Goal: Transaction & Acquisition: Purchase product/service

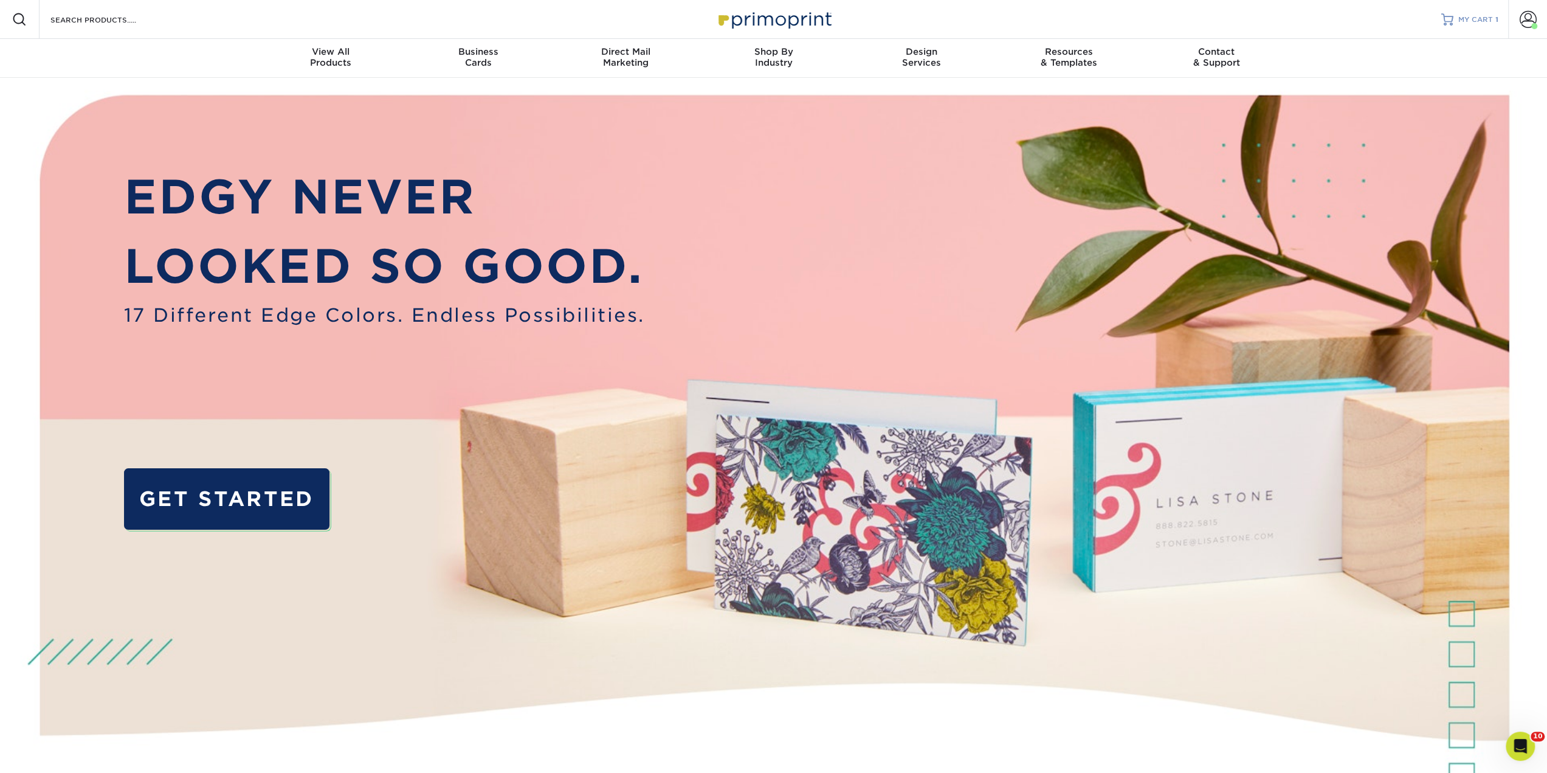
click at [1480, 16] on span "MY CART" at bounding box center [1475, 20] width 35 height 10
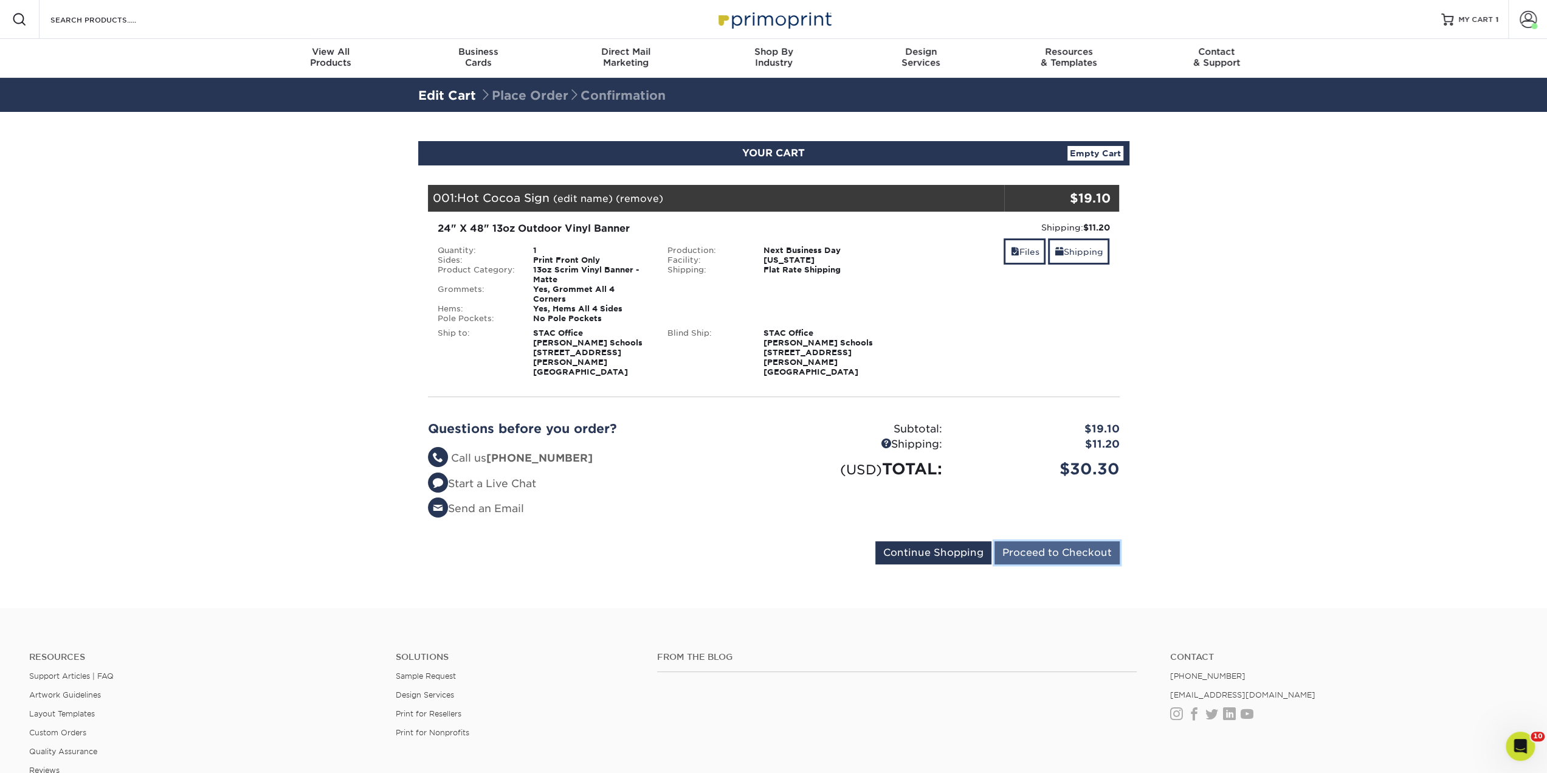
click at [1047, 541] on input "Proceed to Checkout" at bounding box center [1056, 552] width 125 height 23
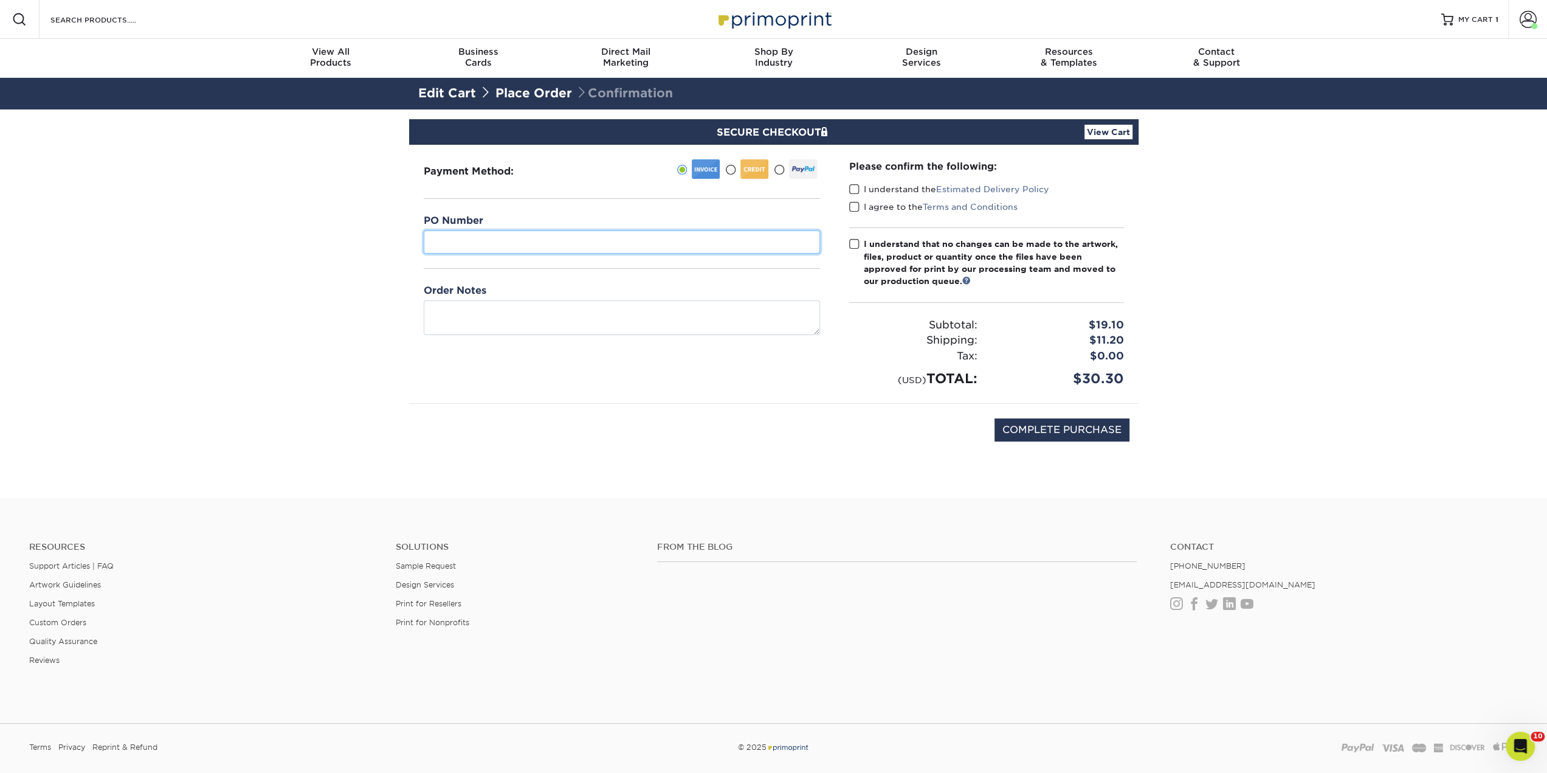
click at [604, 243] on input "text" at bounding box center [622, 241] width 396 height 23
paste input "PO-26-00667"
type input "PO-26-00667"
click at [1063, 424] on input "COMPLETE PURCHASE" at bounding box center [1061, 429] width 135 height 23
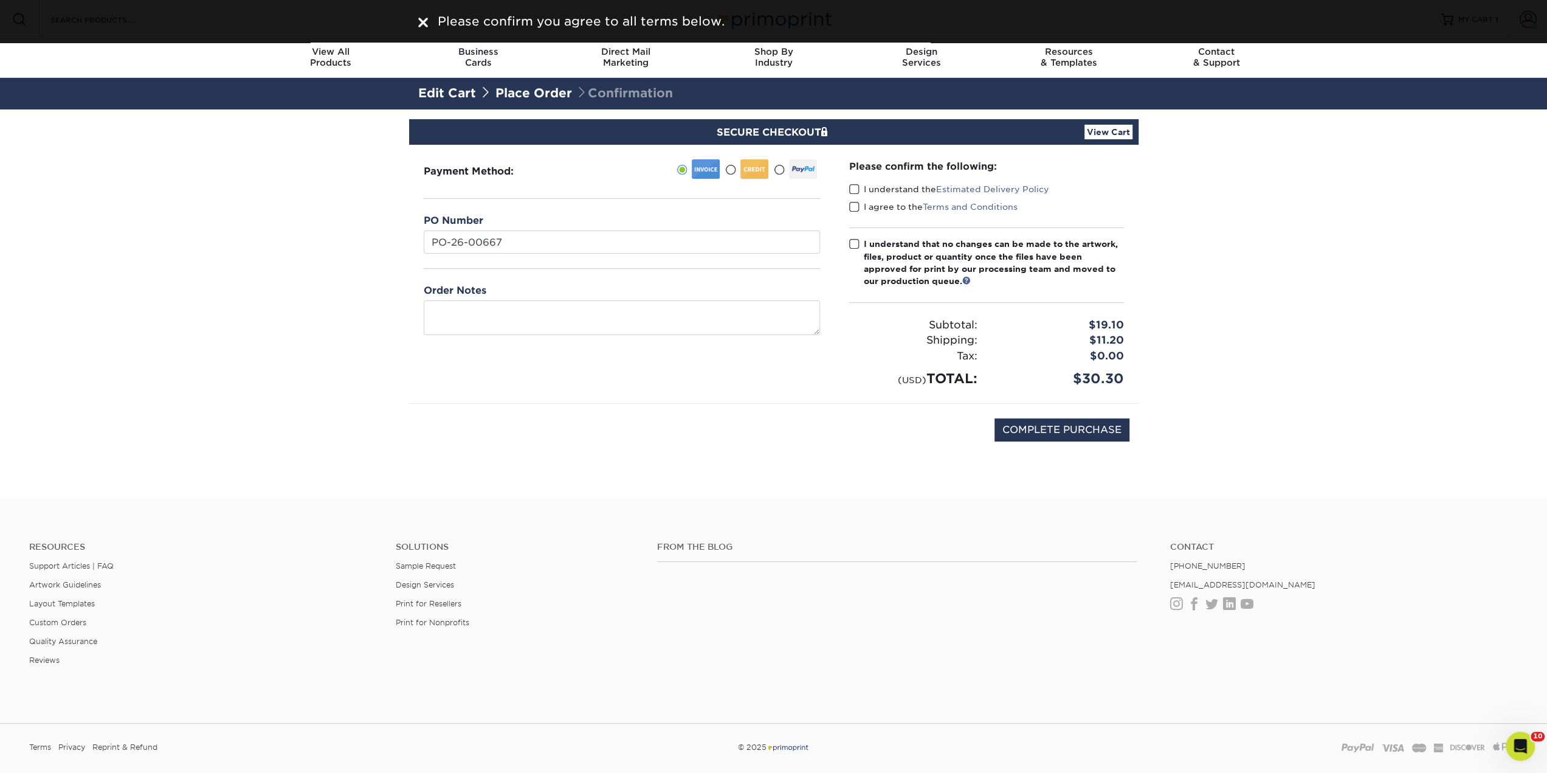
click at [855, 188] on span at bounding box center [854, 190] width 10 height 12
click at [0, 0] on input "I understand the Estimated Delivery Policy" at bounding box center [0, 0] width 0 height 0
click at [860, 206] on label "I agree to the Terms and Conditions" at bounding box center [933, 207] width 168 height 12
click at [0, 0] on input "I agree to the Terms and Conditions" at bounding box center [0, 0] width 0 height 0
click at [853, 229] on div "Please confirm the following: I understand the Estimated Delivery Policy I agre…" at bounding box center [986, 273] width 275 height 229
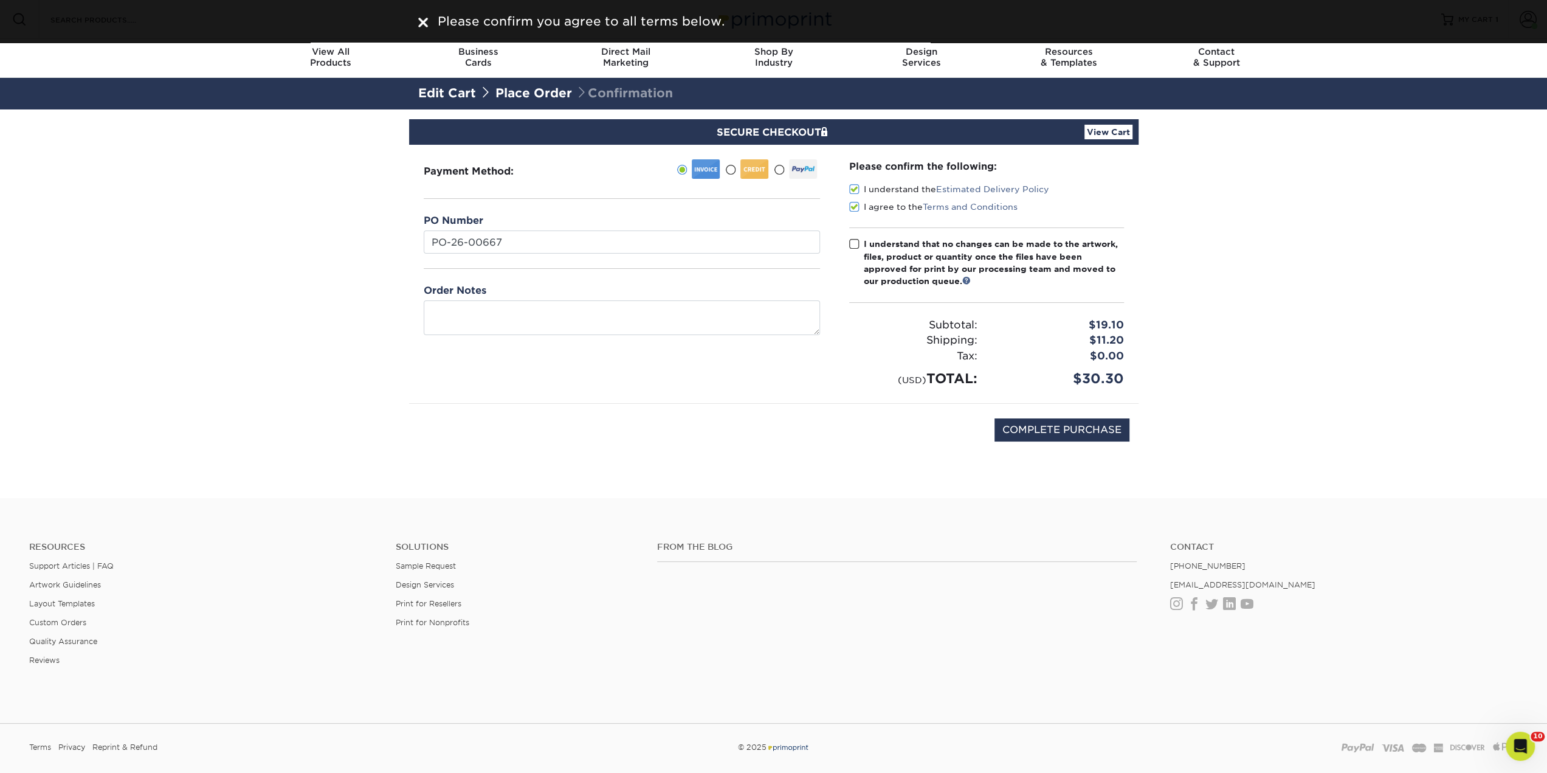
click at [854, 240] on span at bounding box center [854, 244] width 10 height 12
click at [0, 0] on input "I understand that no changes can be made to the artwork, files, product or quan…" at bounding box center [0, 0] width 0 height 0
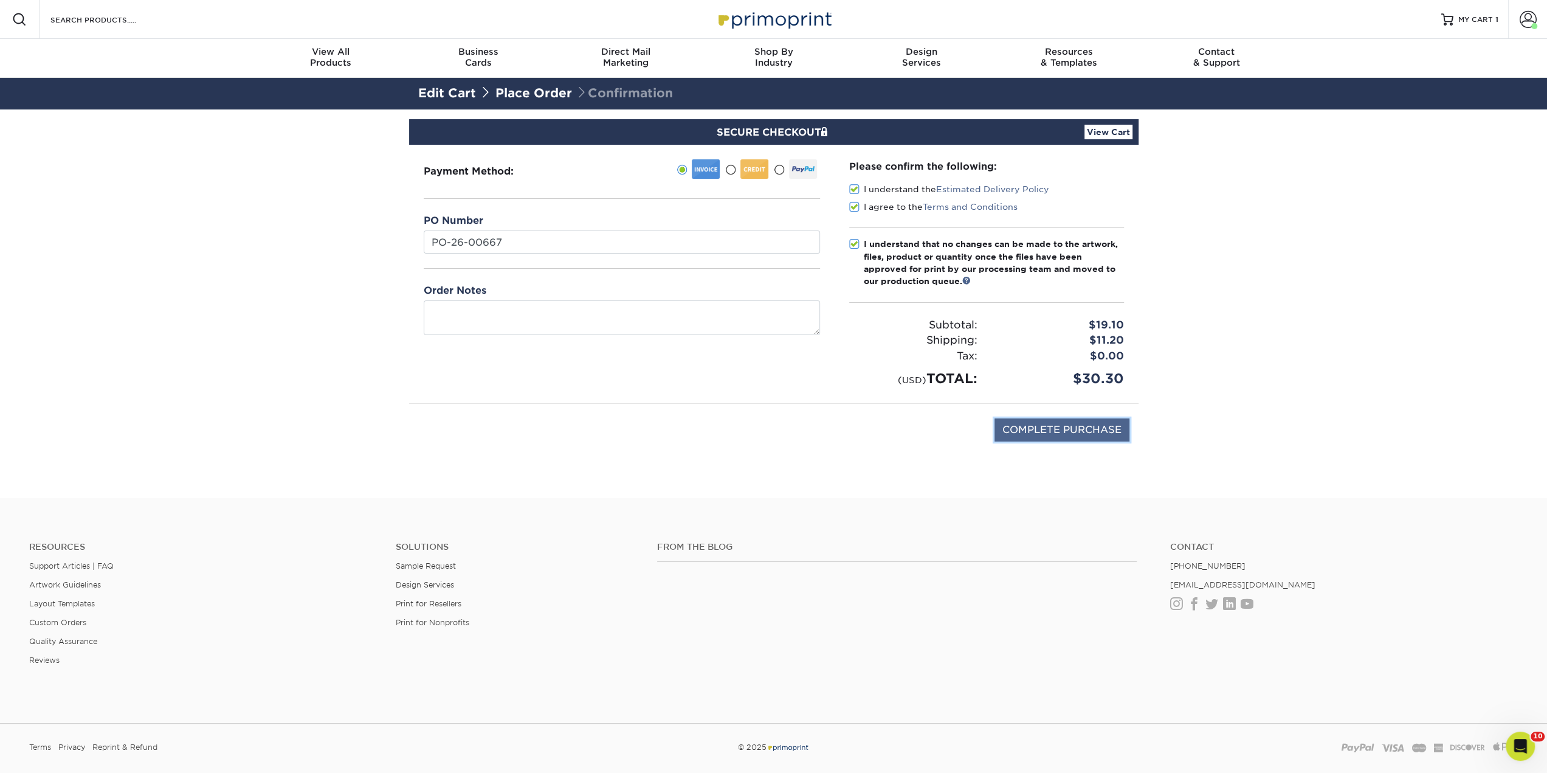
click at [1039, 433] on input "COMPLETE PURCHASE" at bounding box center [1061, 429] width 135 height 23
type input "PROCESSING, PLEASE WAIT..."
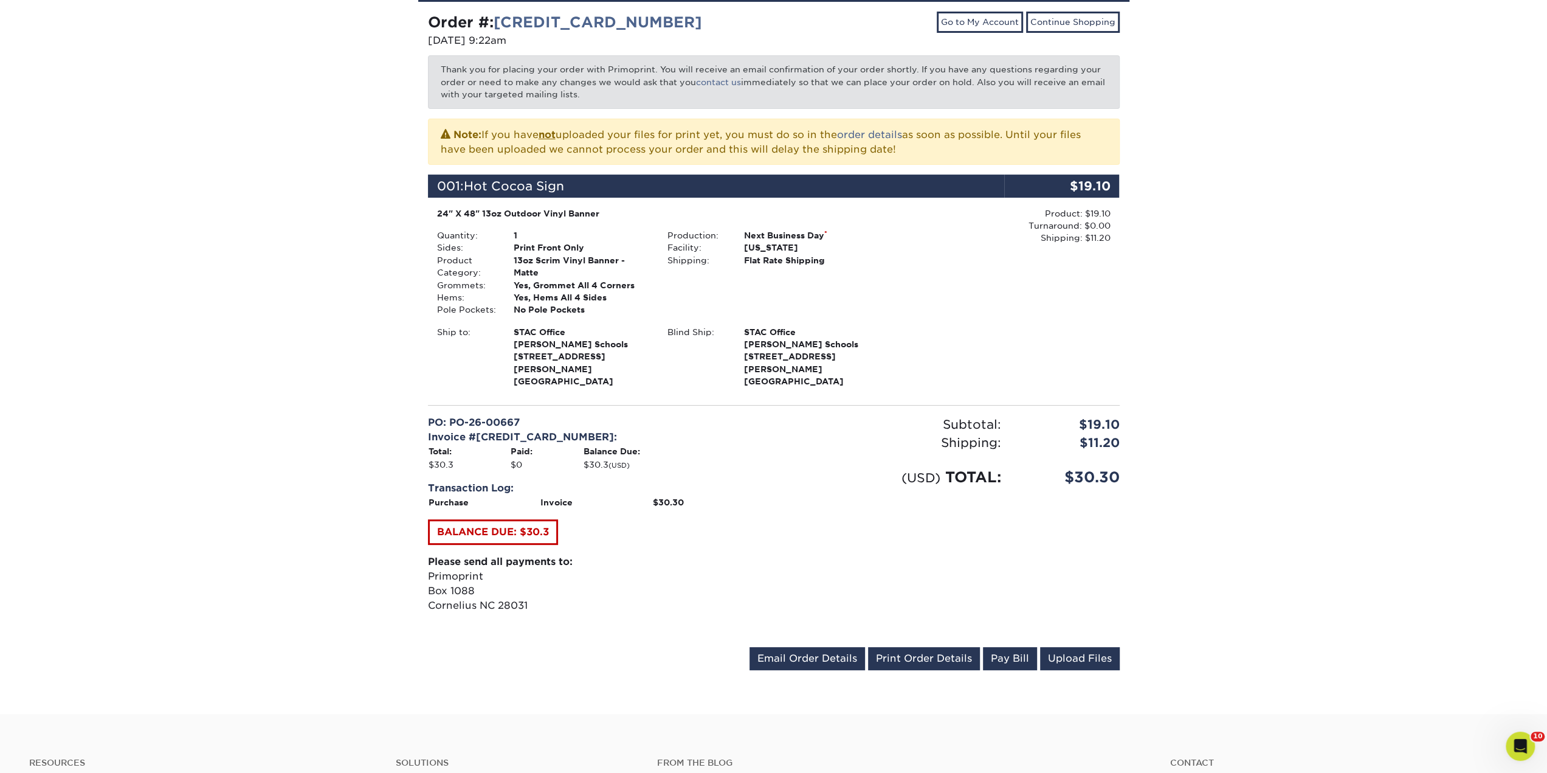
scroll to position [182, 0]
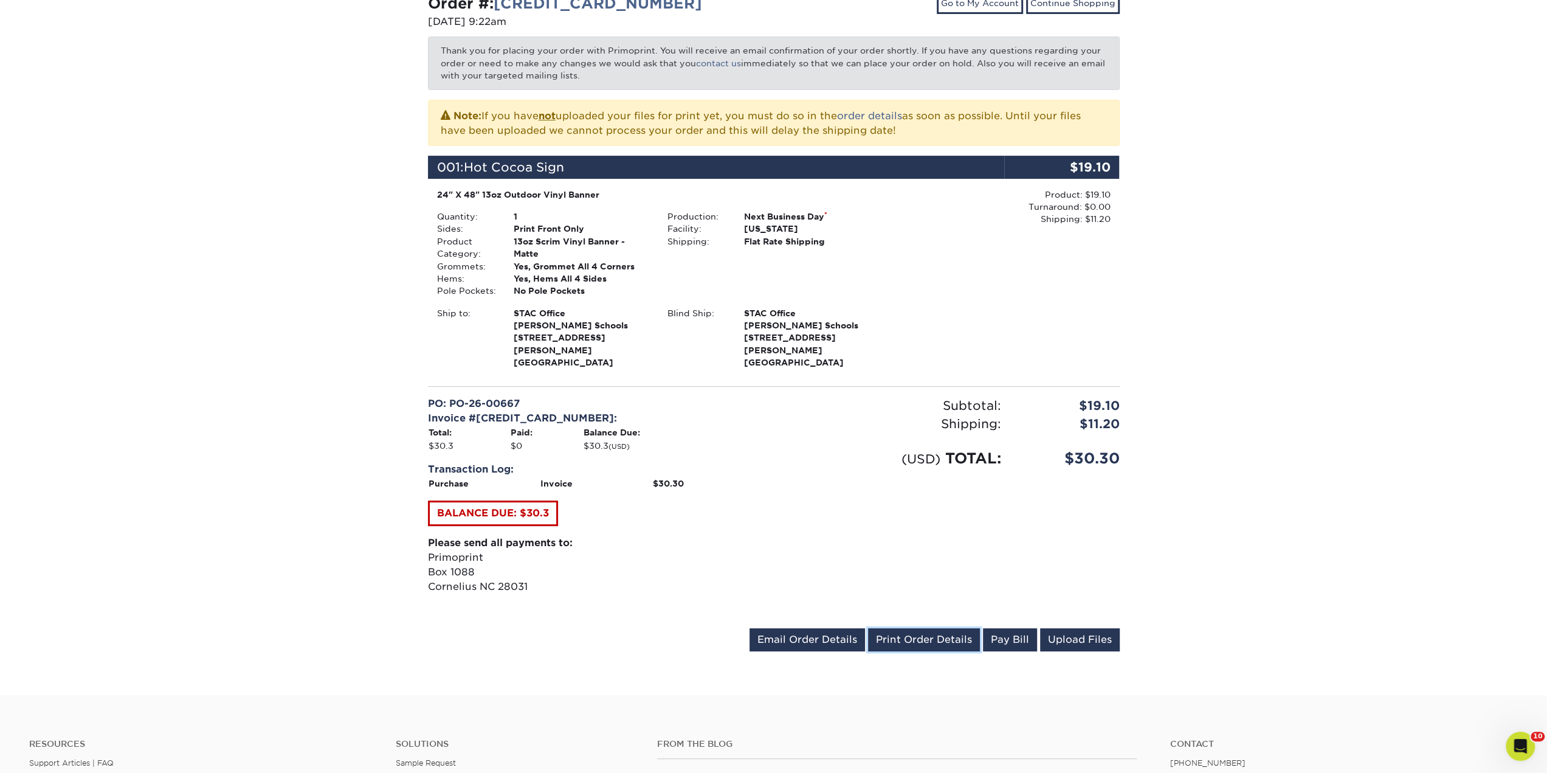
drag, startPoint x: 911, startPoint y: 634, endPoint x: 610, endPoint y: 341, distance: 420.0
click at [911, 634] on link "Print Order Details" at bounding box center [924, 639] width 112 height 23
click at [942, 630] on link "Print Order Details" at bounding box center [924, 639] width 112 height 23
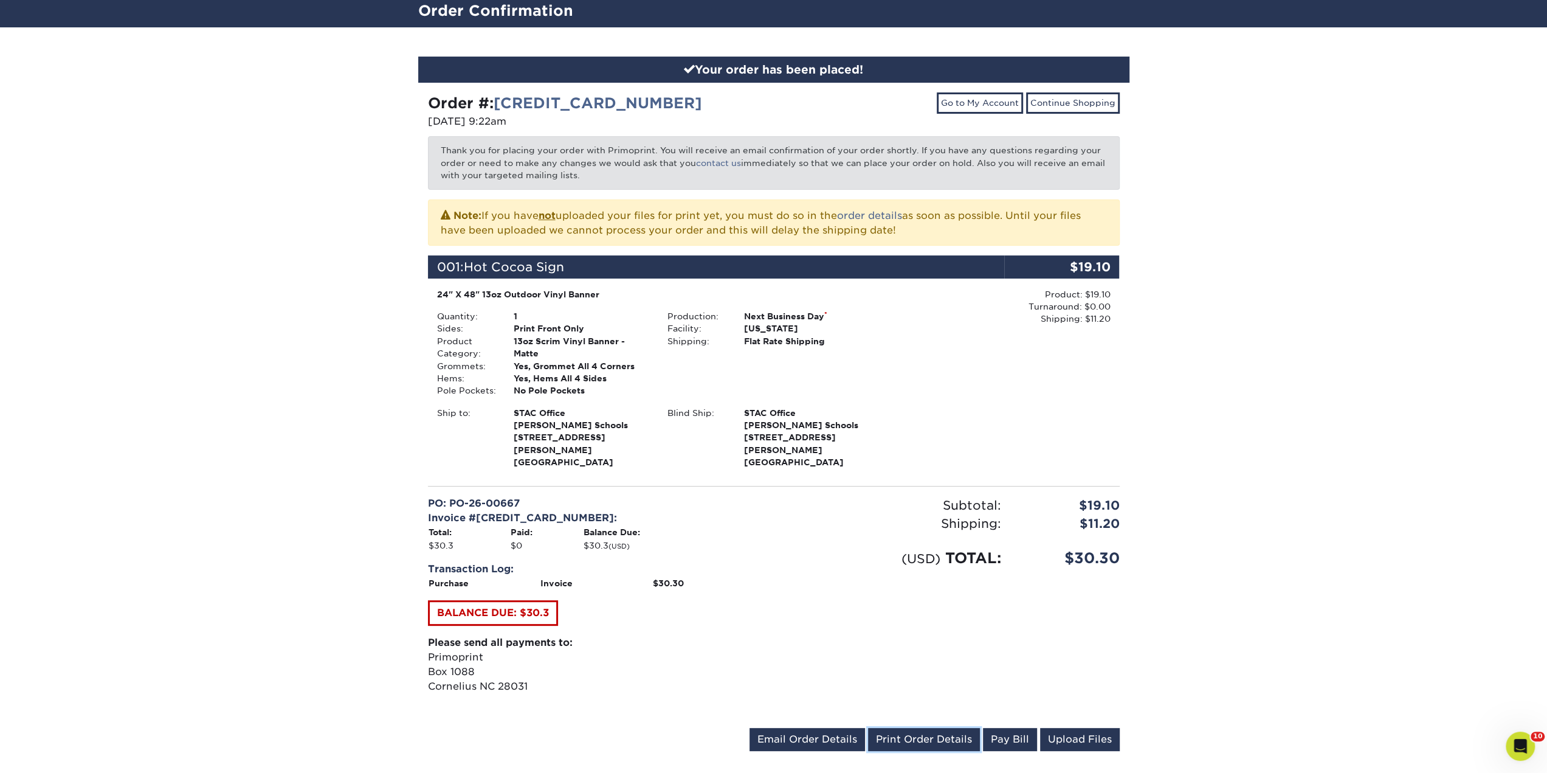
scroll to position [0, 0]
